Goal: Transaction & Acquisition: Register for event/course

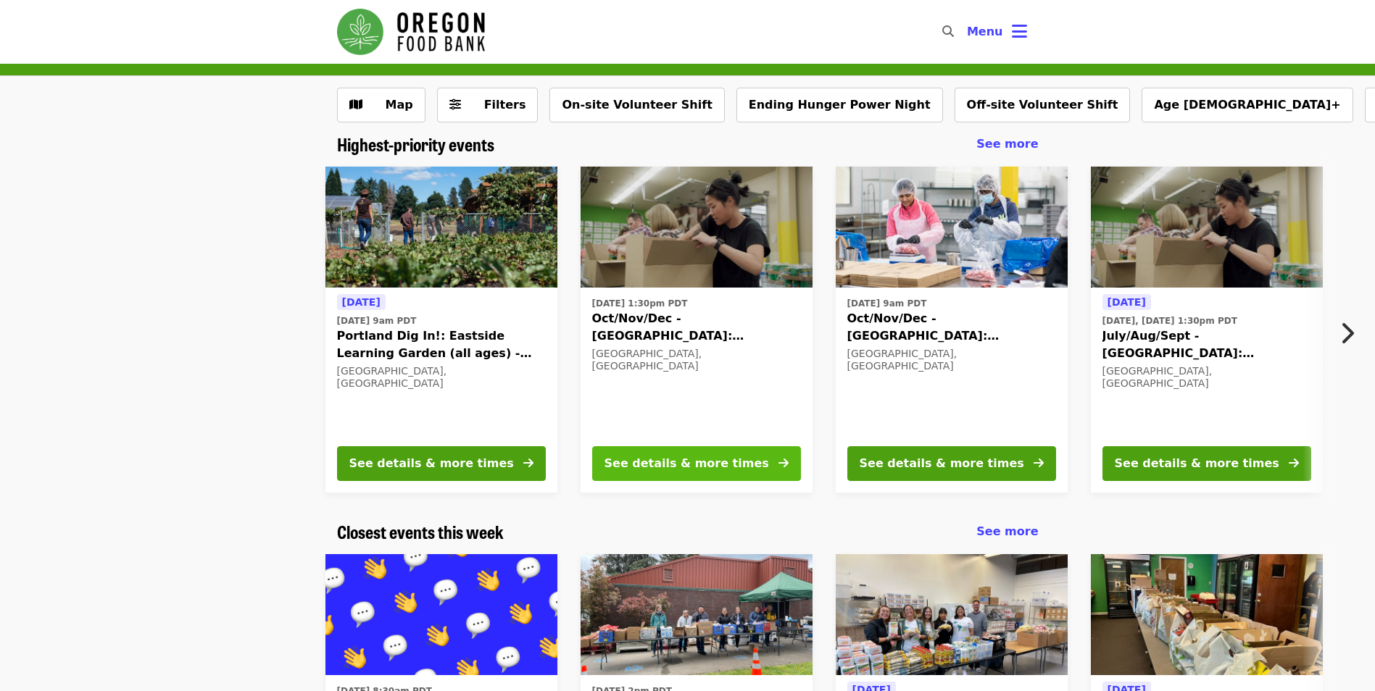
click at [694, 458] on div "See details & more times" at bounding box center [686, 463] width 165 height 17
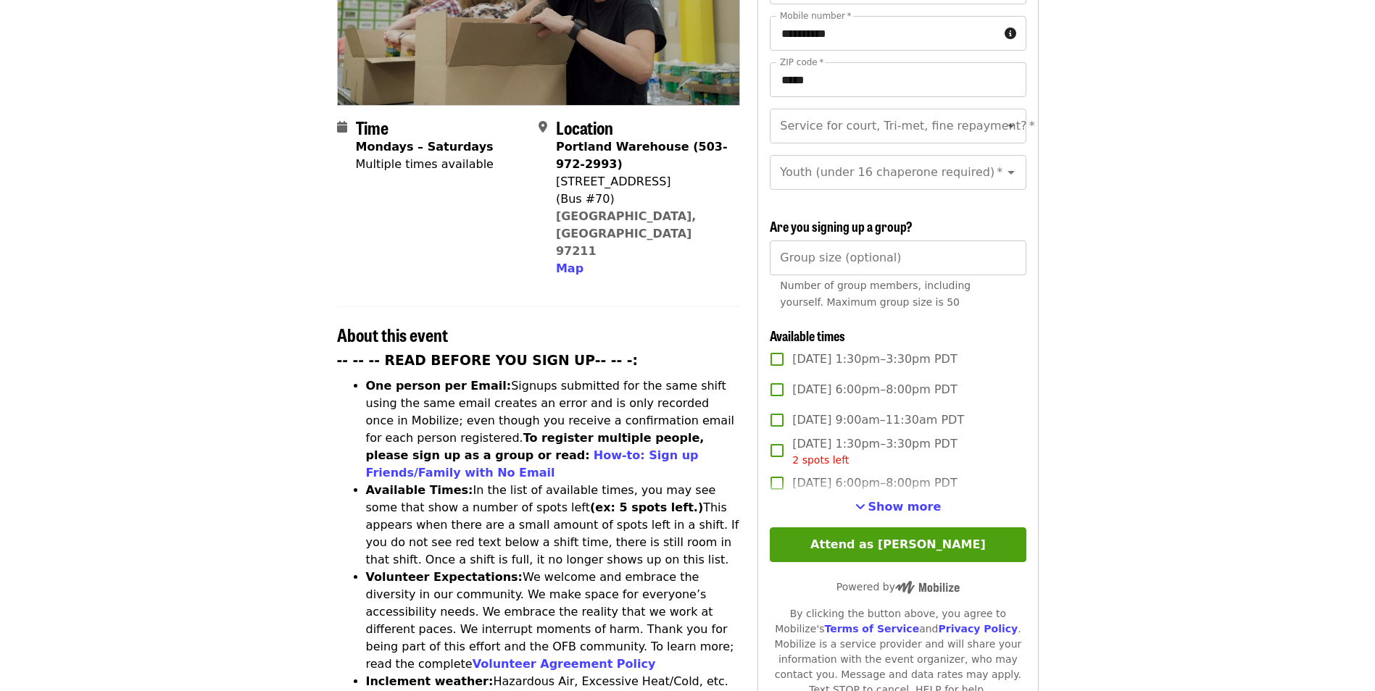
scroll to position [290, 0]
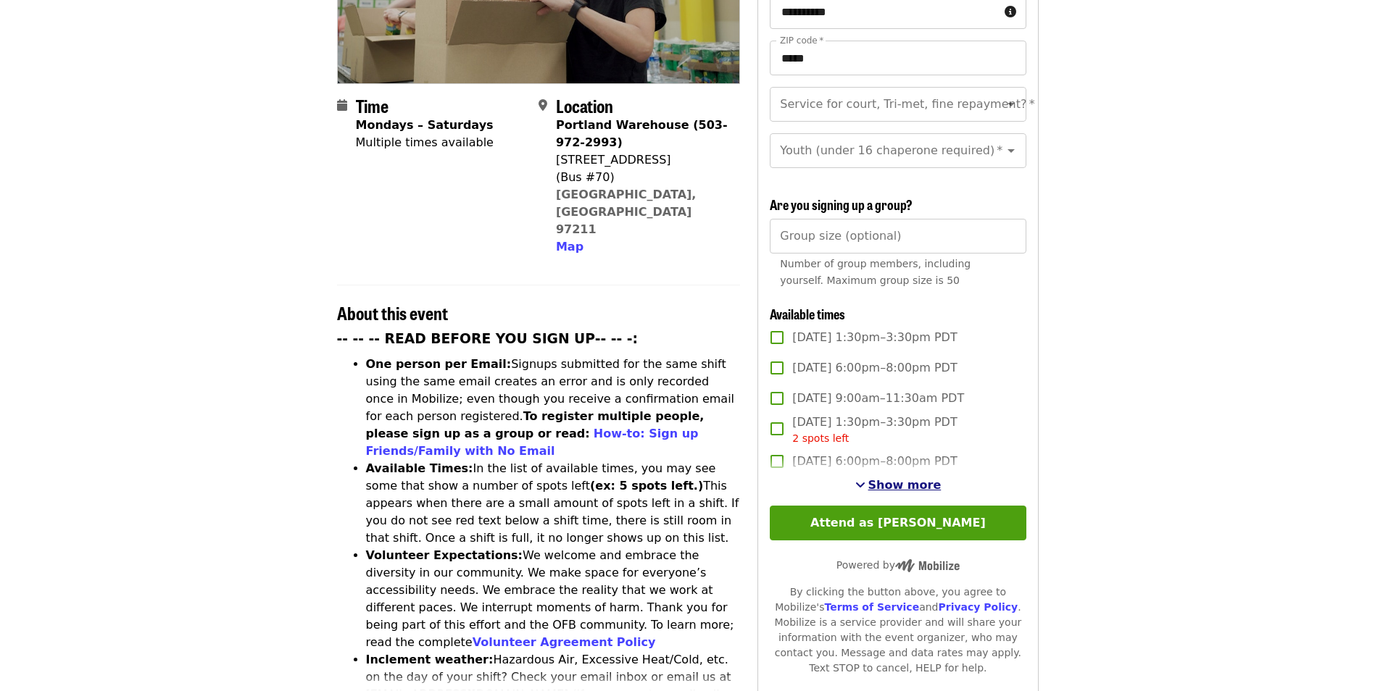
click at [884, 486] on span "Show more" at bounding box center [904, 485] width 73 height 14
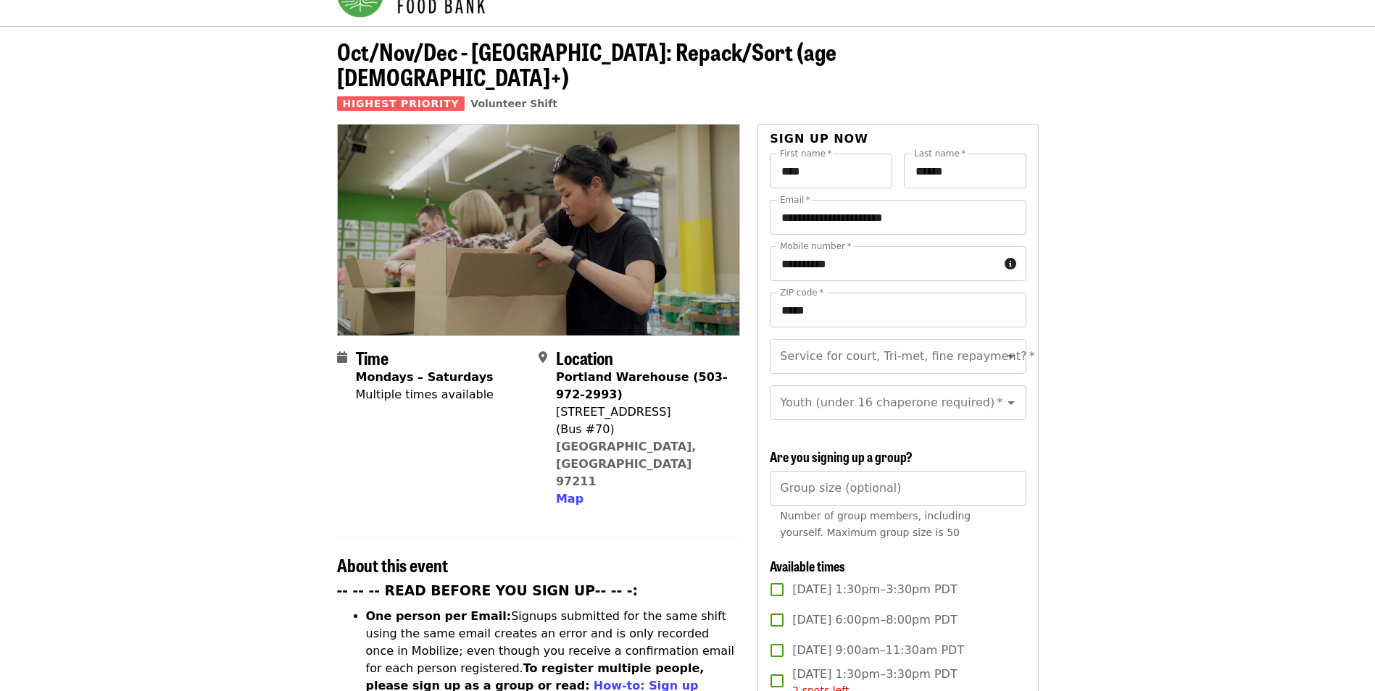
scroll to position [0, 0]
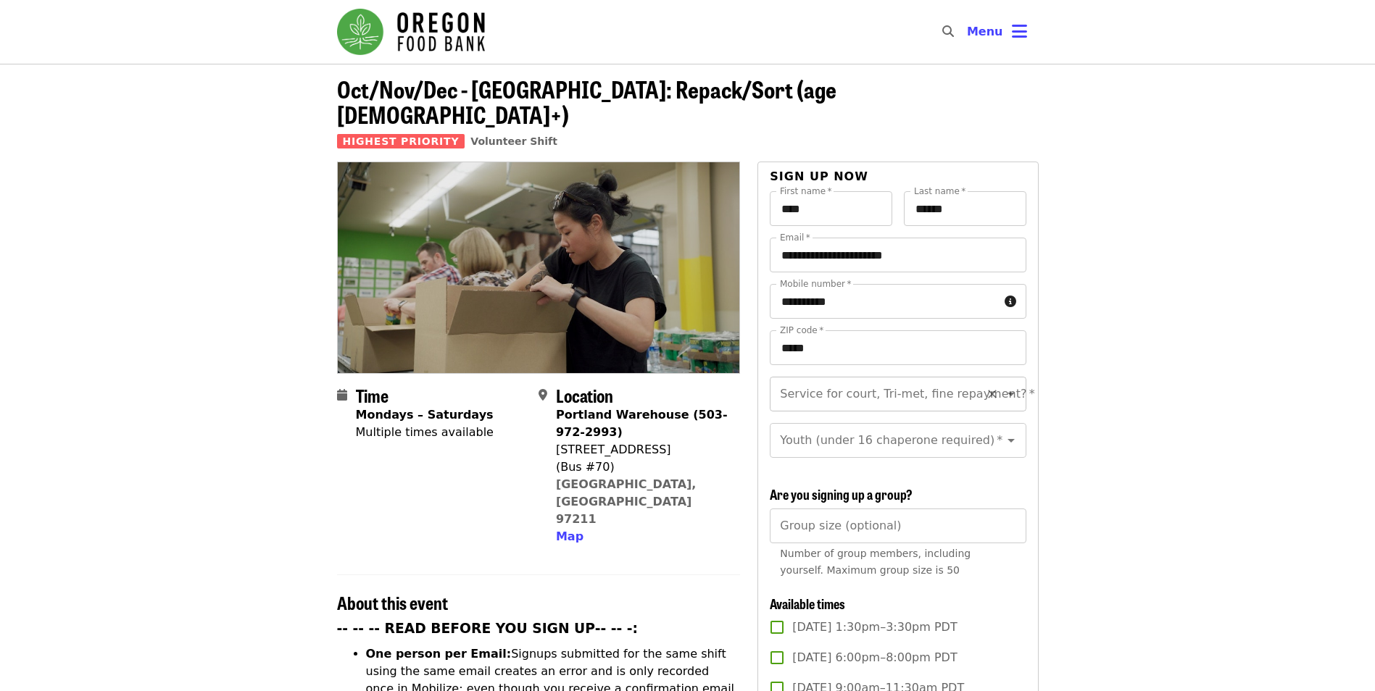
click at [1002, 386] on icon "Open" at bounding box center [1010, 394] width 17 height 17
click at [833, 406] on li "No" at bounding box center [892, 408] width 245 height 26
type input "**"
click at [880, 427] on input "Youth (under 16 chaperone required)   *" at bounding box center [879, 441] width 197 height 28
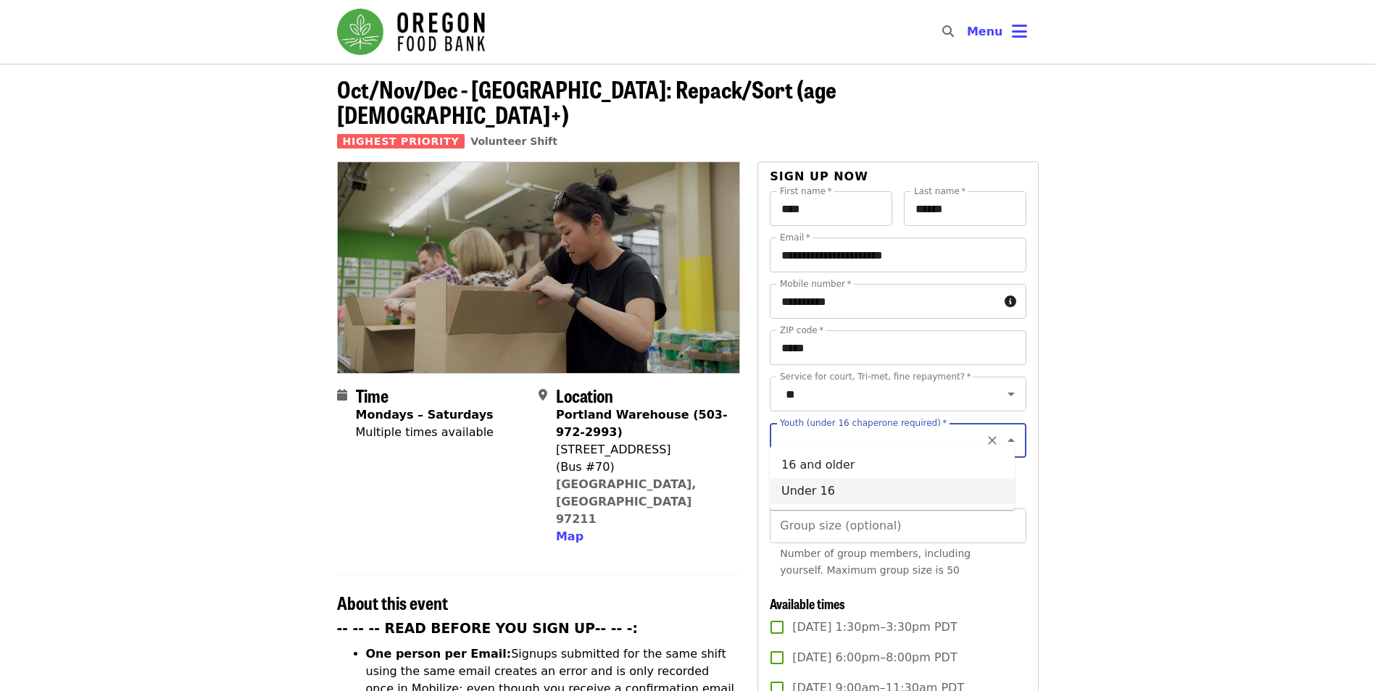
click at [823, 487] on li "Under 16" at bounding box center [892, 491] width 245 height 26
click at [822, 430] on input "********" at bounding box center [879, 441] width 197 height 28
click at [874, 459] on li "16 and older" at bounding box center [892, 465] width 245 height 26
type input "**********"
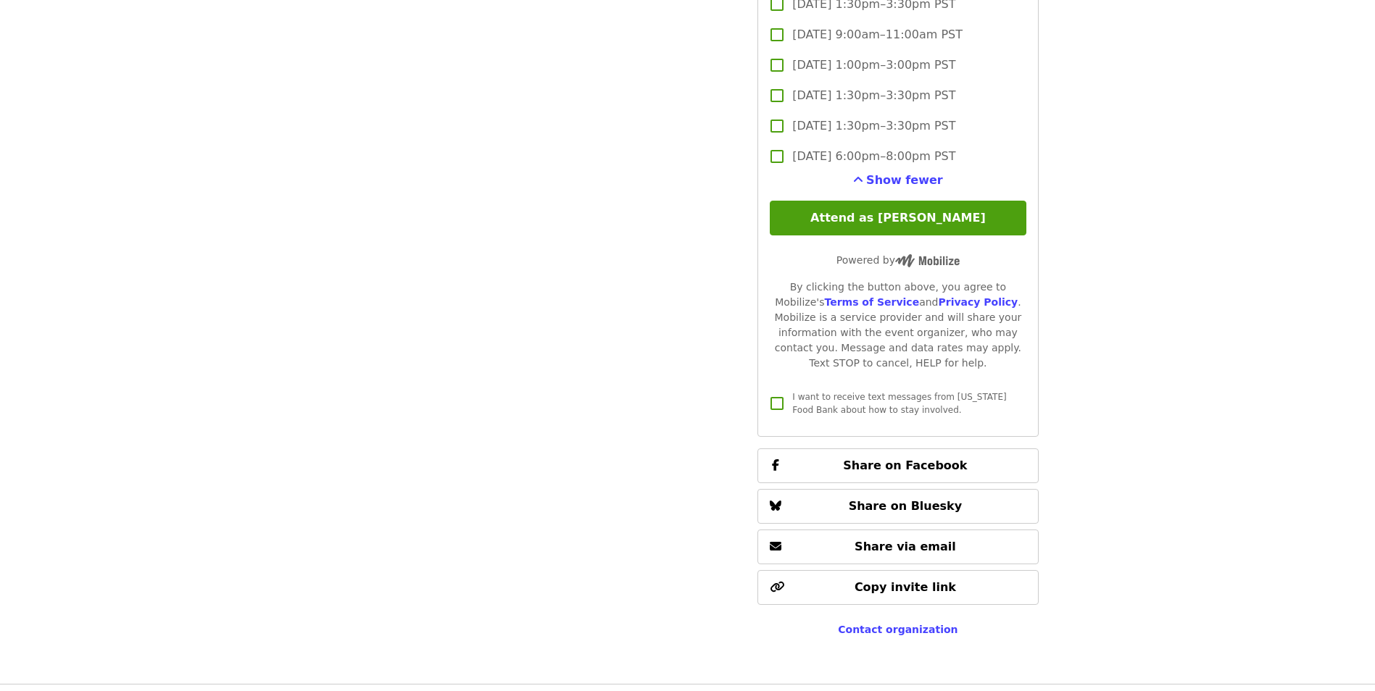
scroll to position [3765, 0]
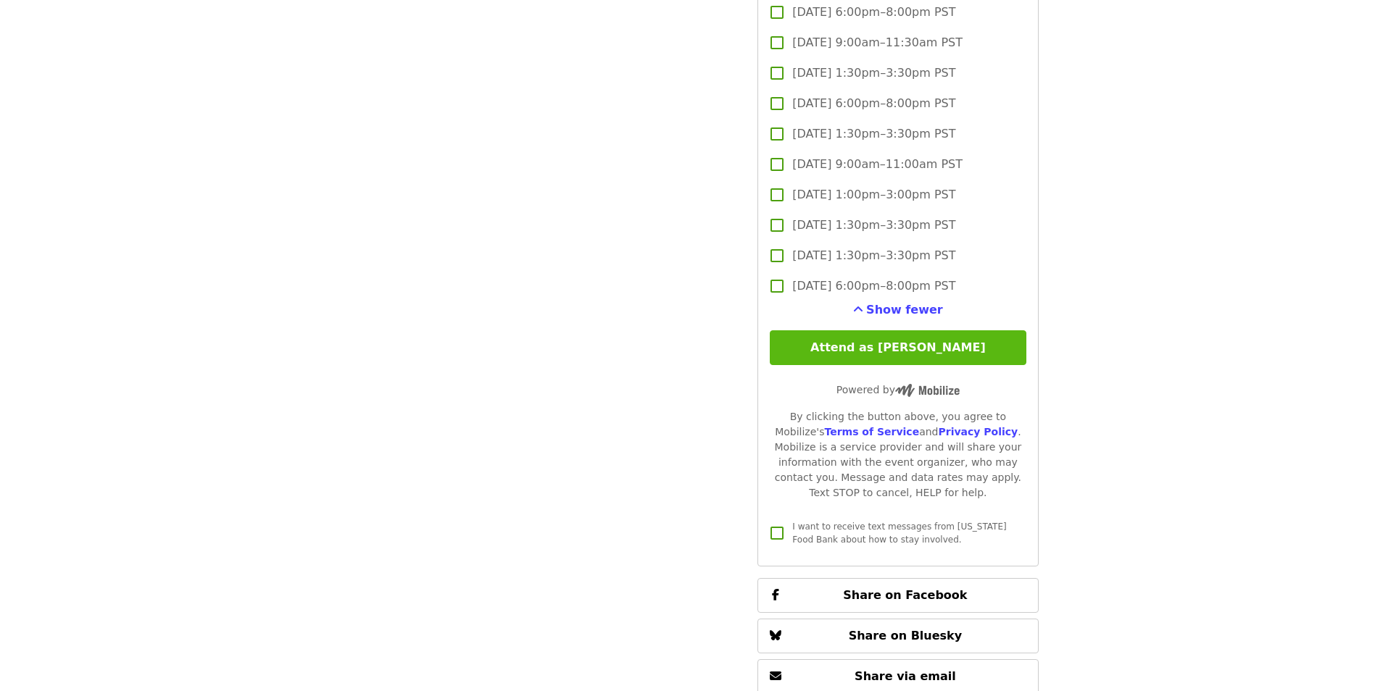
click at [896, 350] on button "Attend as [PERSON_NAME]" at bounding box center [898, 347] width 256 height 35
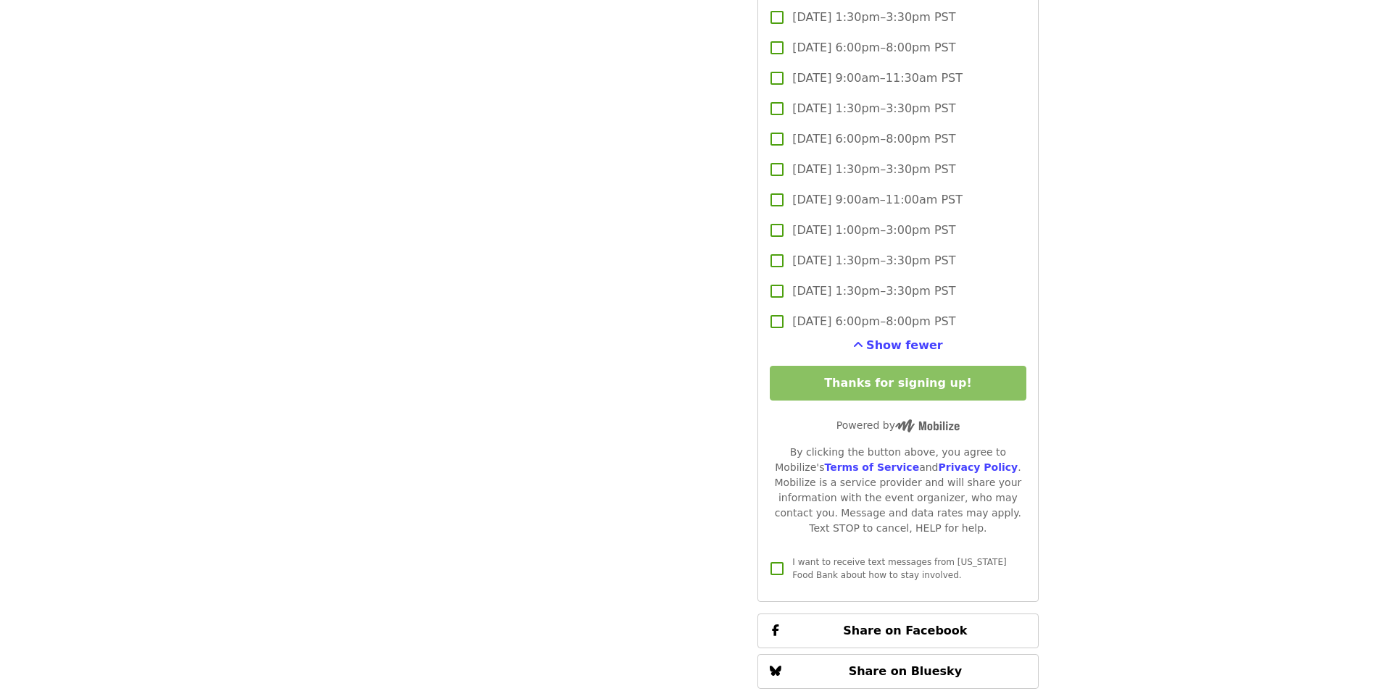
scroll to position [3838, 0]
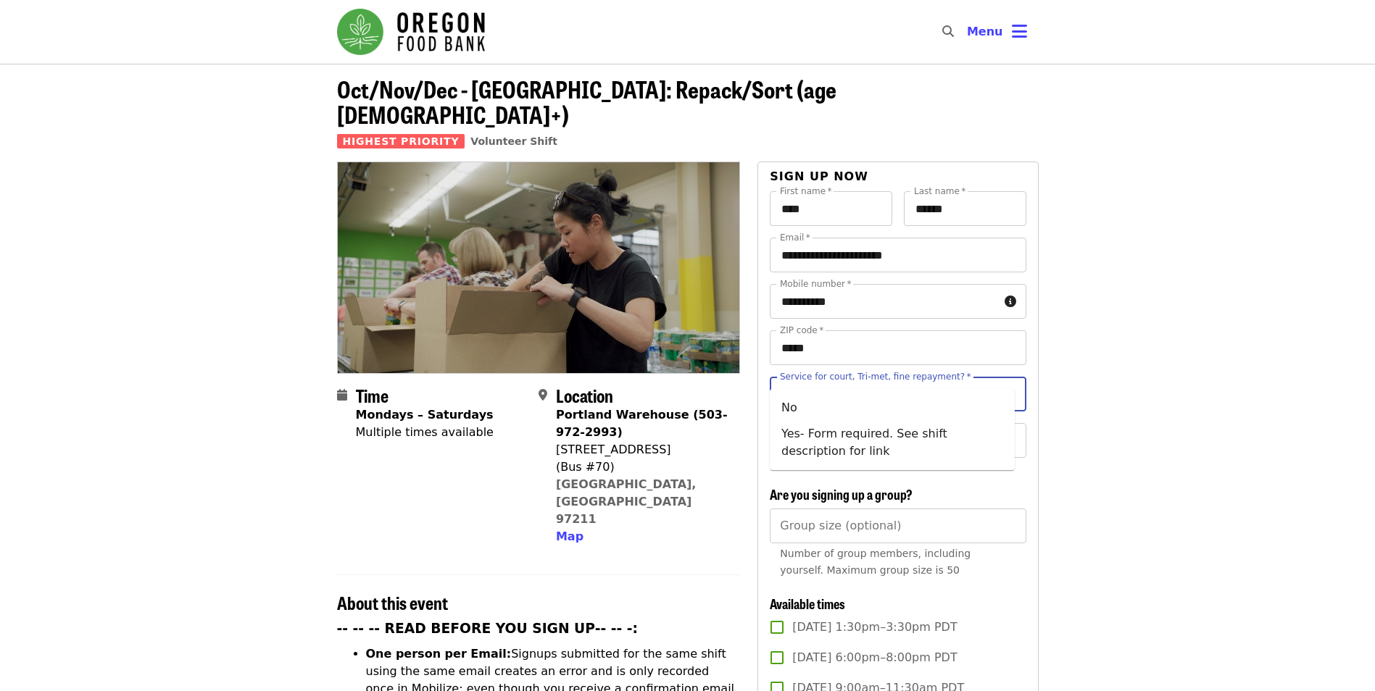
click at [875, 380] on input "Service for court, Tri-met, fine repayment?   *" at bounding box center [879, 394] width 197 height 28
click at [817, 408] on li "No" at bounding box center [892, 408] width 245 height 26
type input "**"
click at [864, 437] on input "Youth (under 16 chaperone required)   *" at bounding box center [879, 441] width 197 height 28
click at [833, 470] on li "16 and older" at bounding box center [892, 465] width 245 height 26
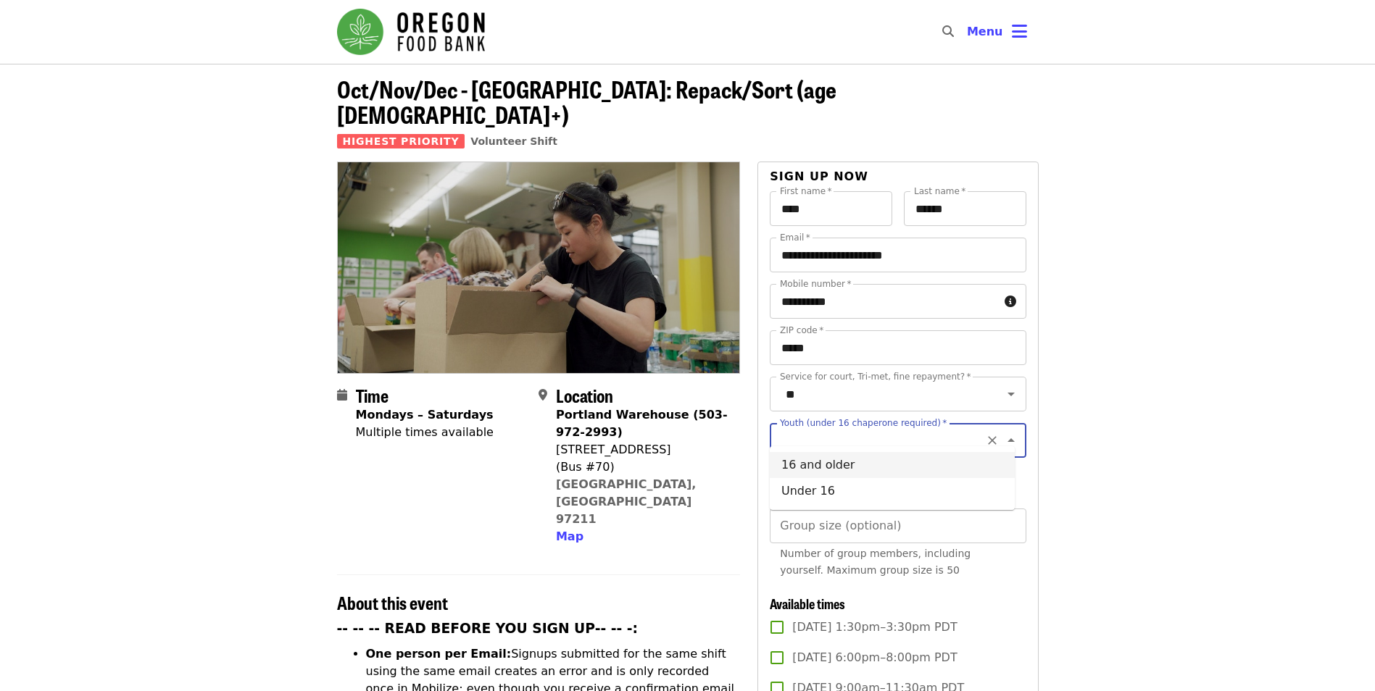
type input "**********"
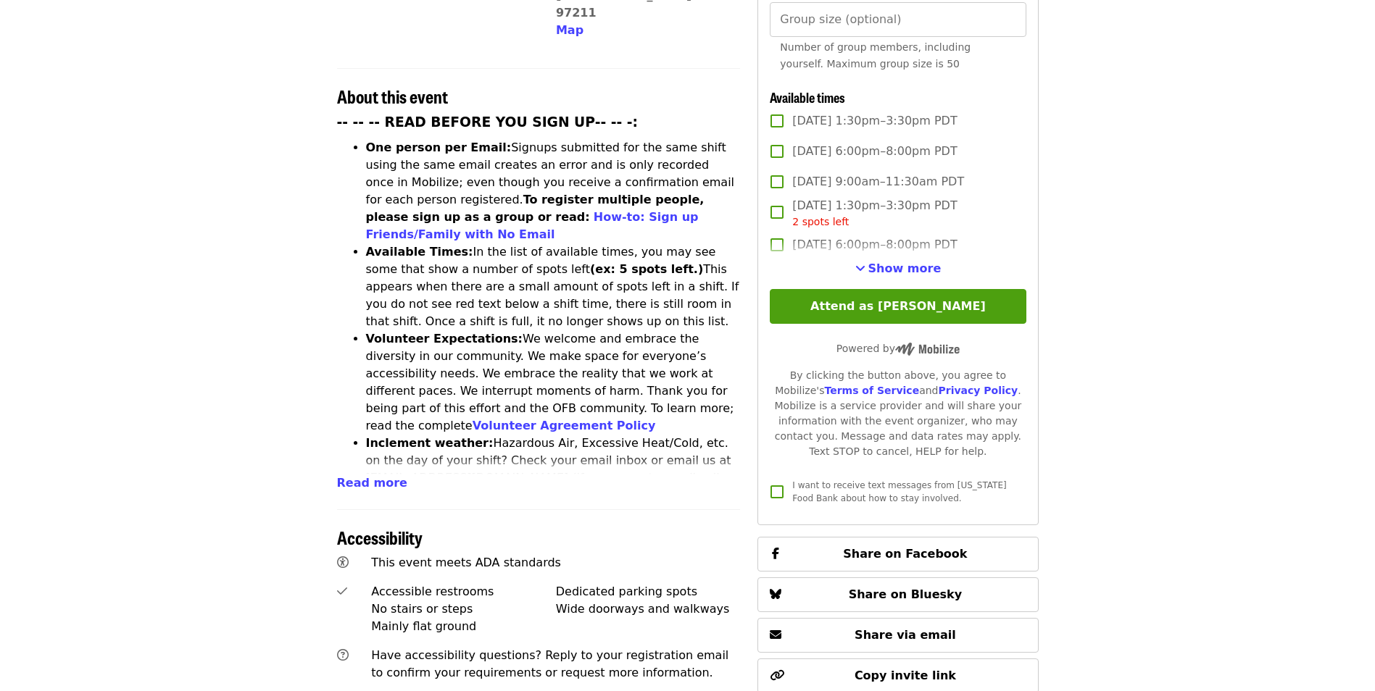
scroll to position [507, 0]
click at [892, 265] on span "Show more" at bounding box center [904, 268] width 73 height 14
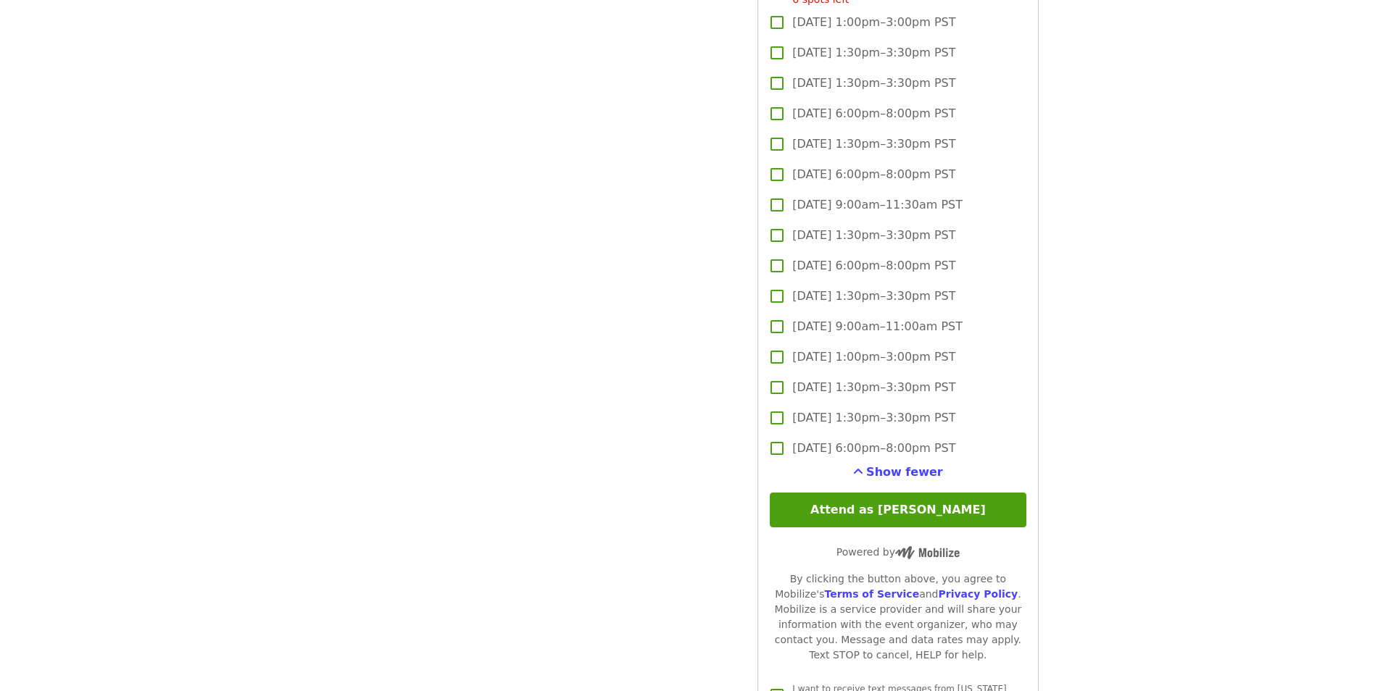
scroll to position [3841, 0]
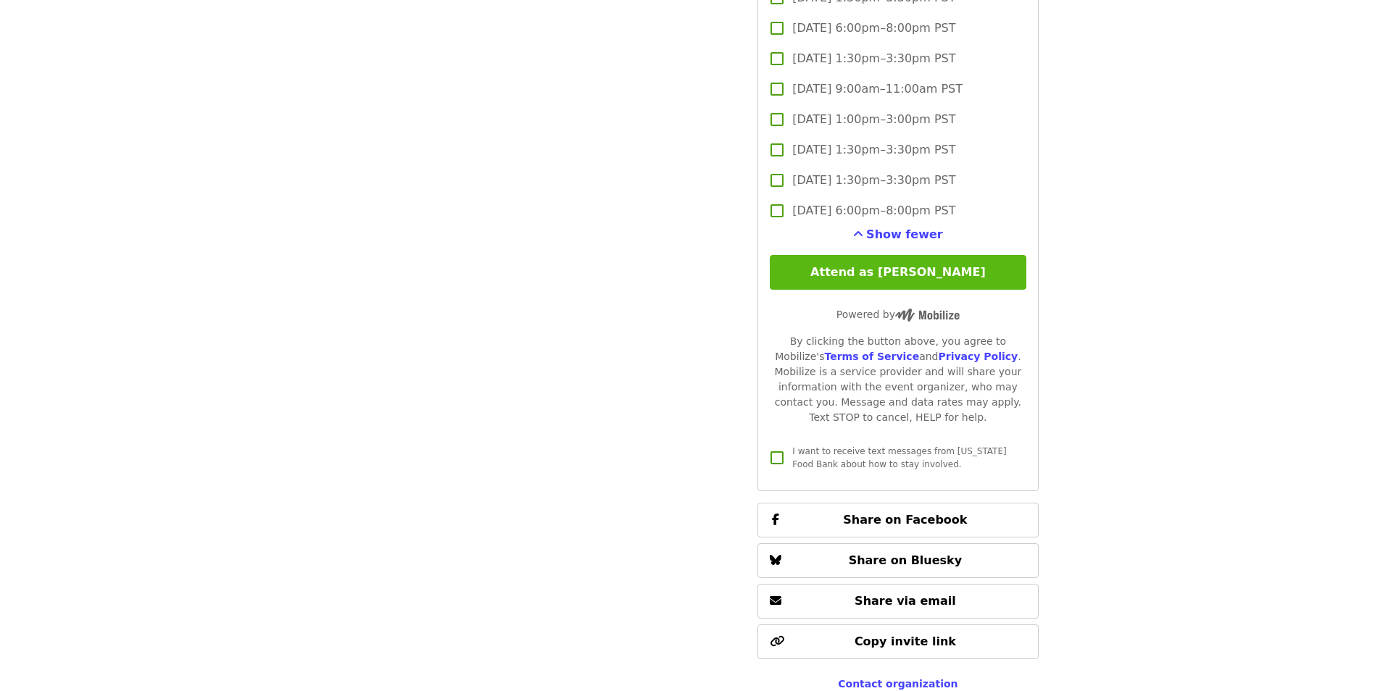
click at [873, 271] on button "Attend as [PERSON_NAME]" at bounding box center [898, 272] width 256 height 35
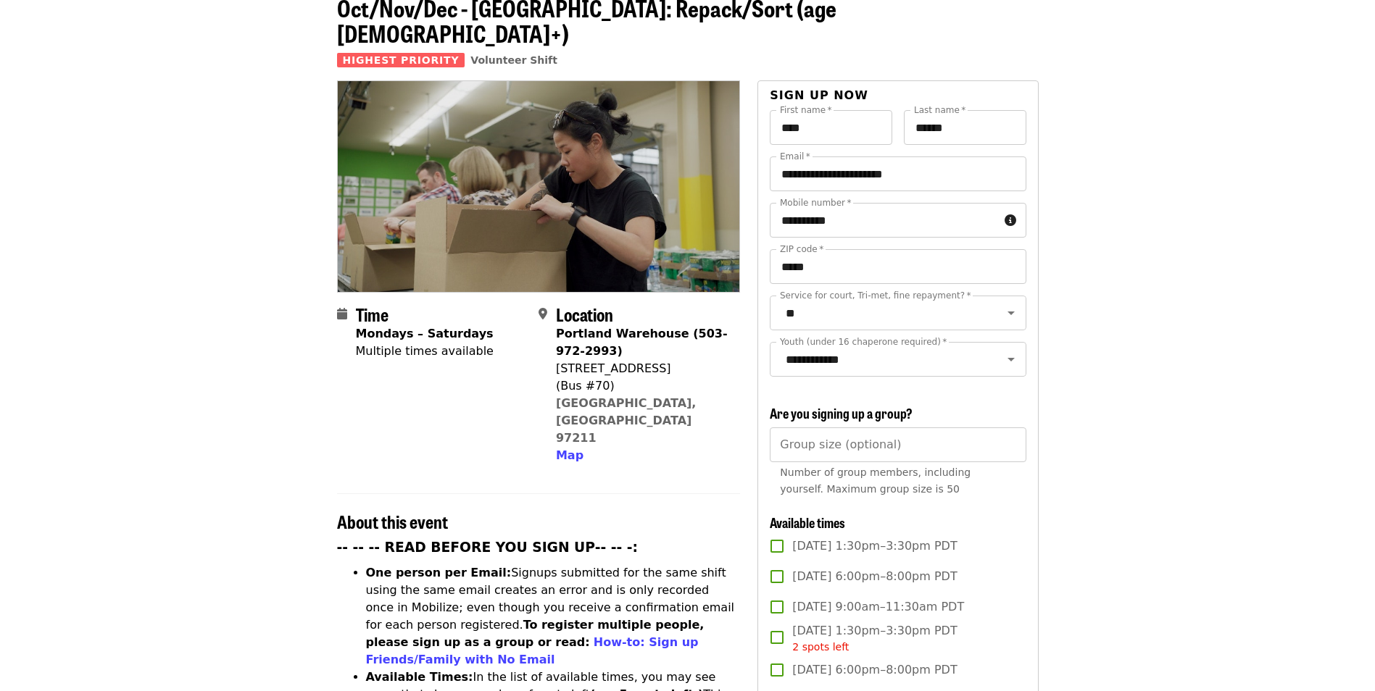
scroll to position [0, 0]
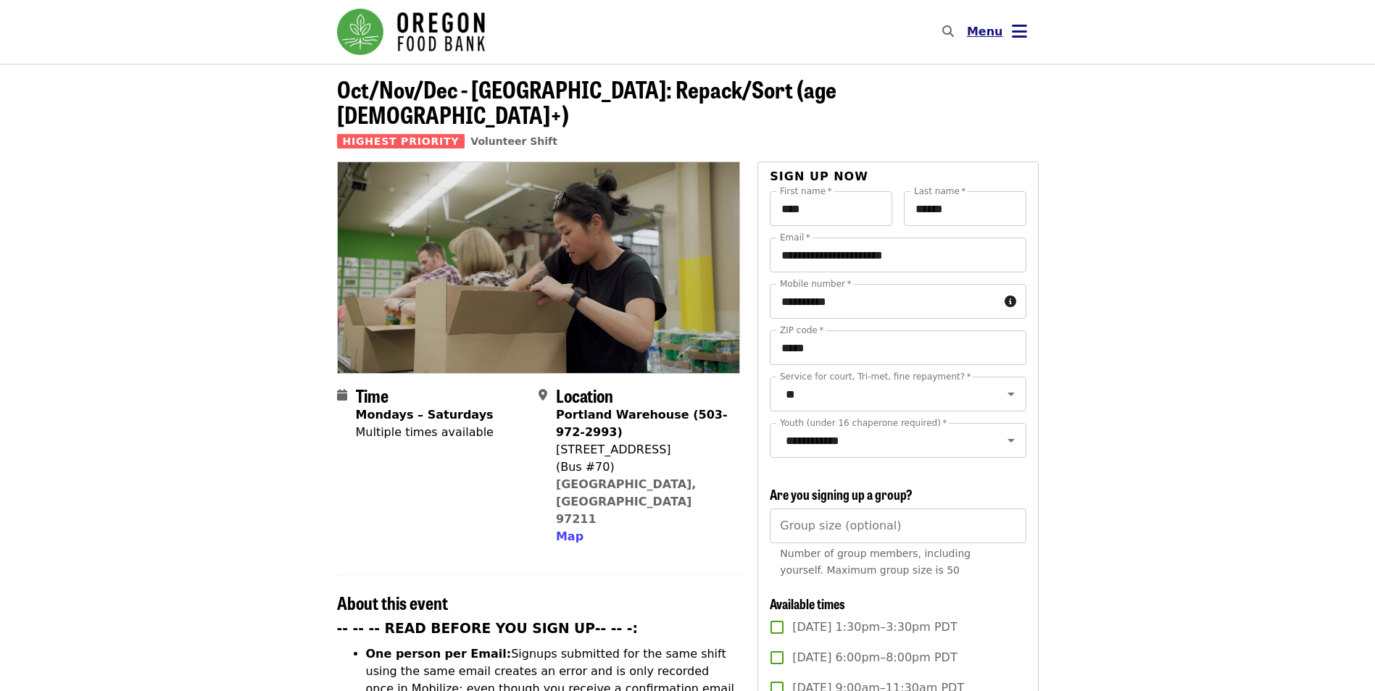
click at [1029, 36] on button "Menu" at bounding box center [996, 31] width 83 height 35
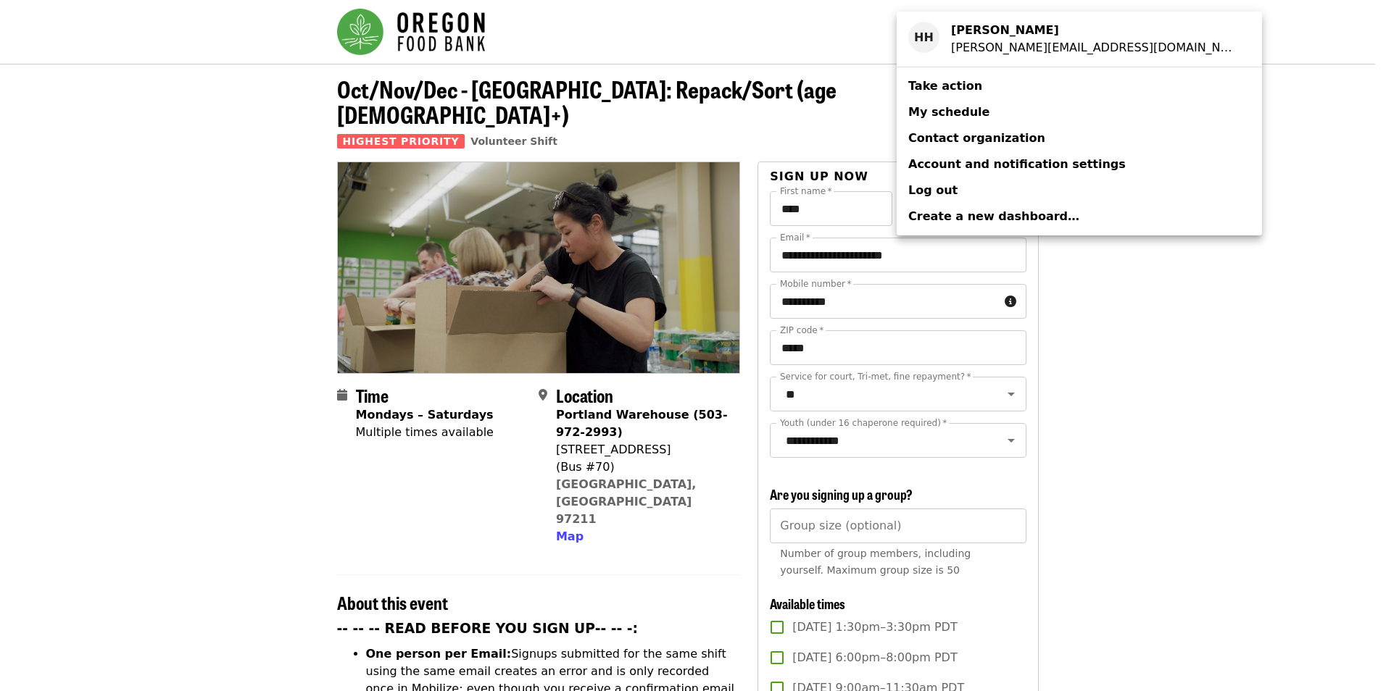
click at [944, 116] on span "My schedule" at bounding box center [948, 112] width 81 height 14
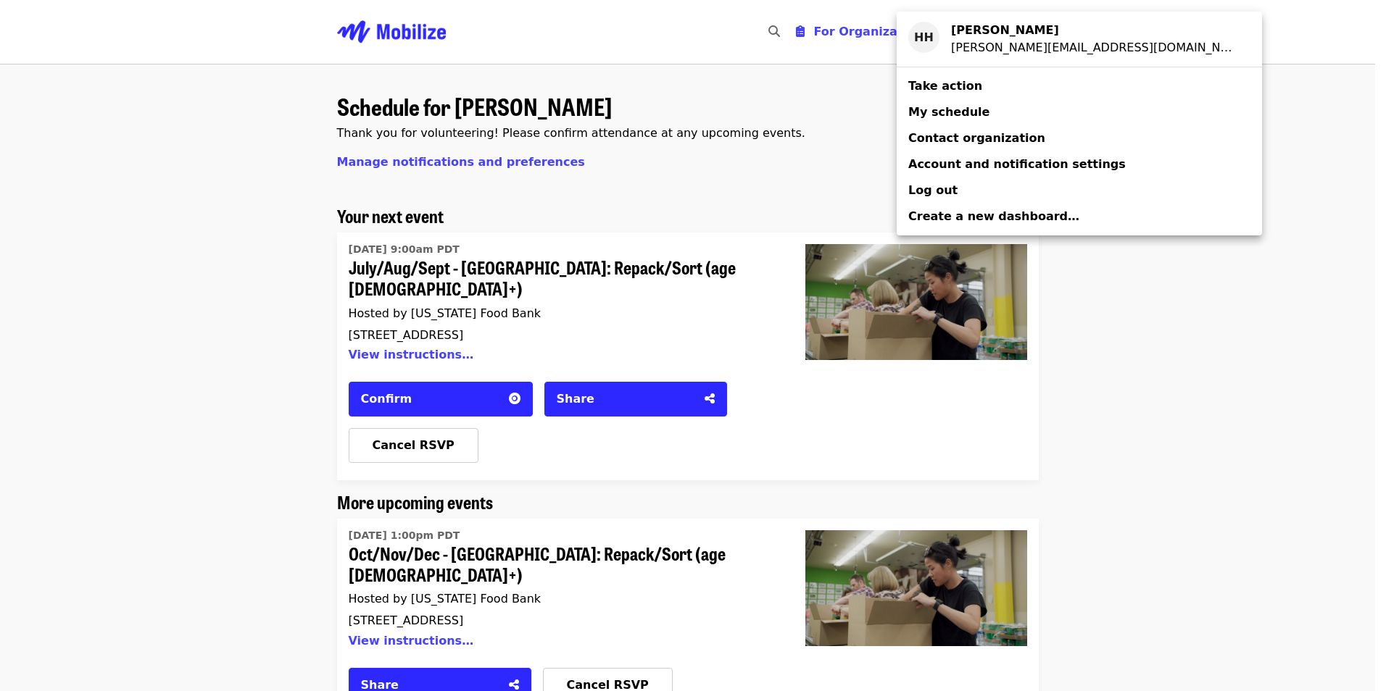
click at [1180, 281] on div "Account menu" at bounding box center [693, 345] width 1386 height 691
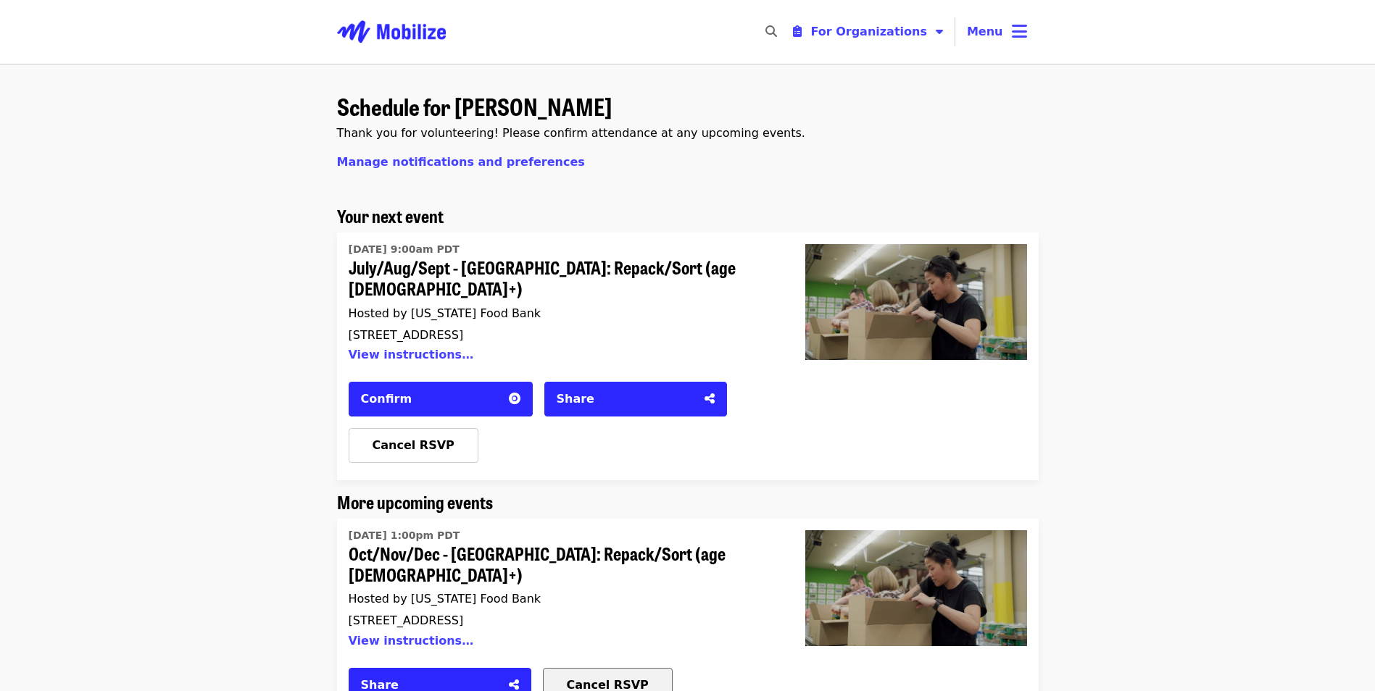
click at [605, 678] on span "Cancel RSVP" at bounding box center [608, 685] width 82 height 14
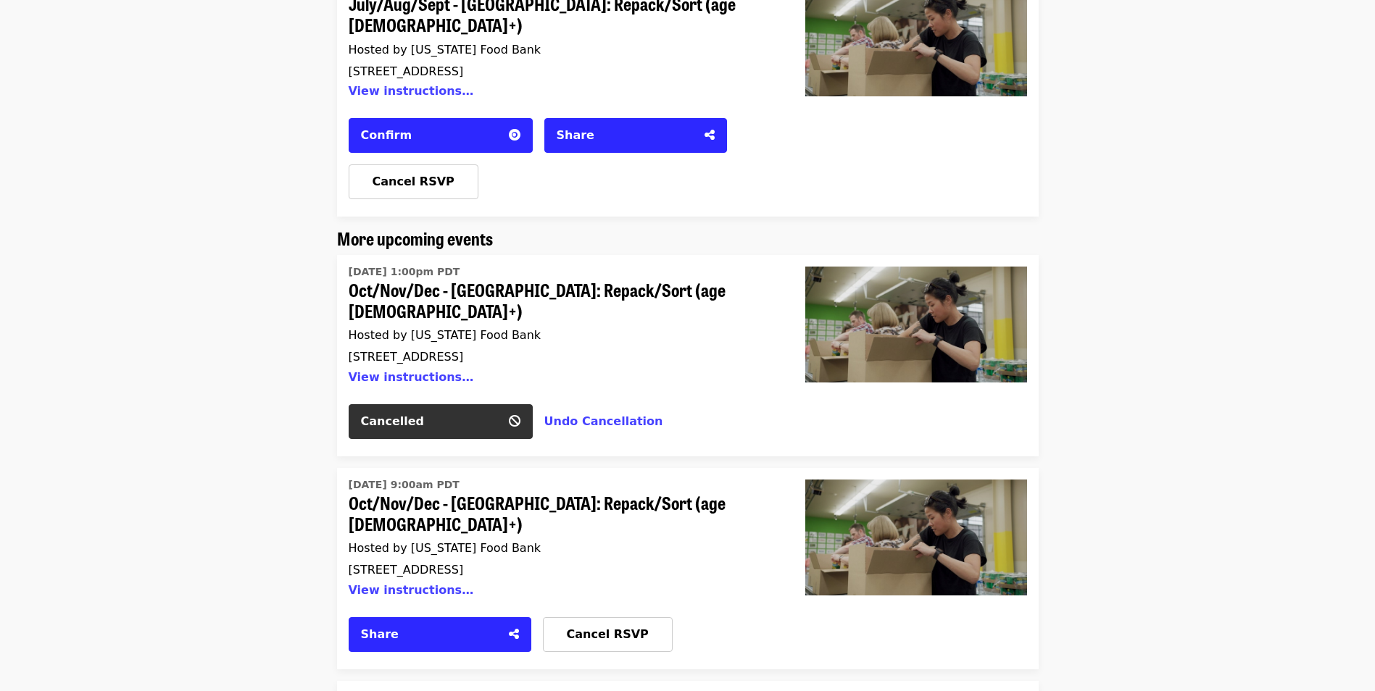
scroll to position [290, 0]
